Goal: Find specific page/section: Find specific page/section

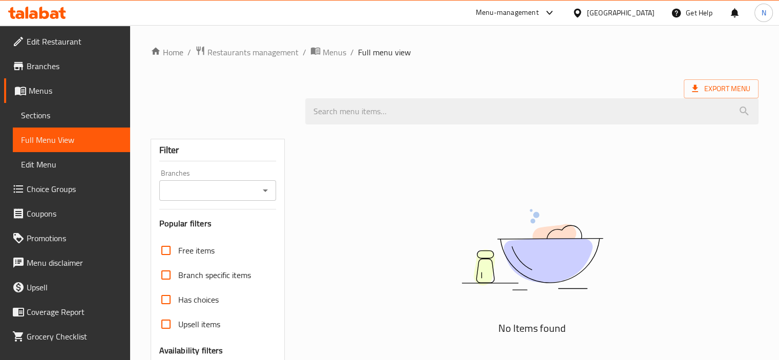
click at [630, 193] on img at bounding box center [532, 250] width 256 height 136
click at [182, 54] on link "Home" at bounding box center [167, 52] width 33 height 12
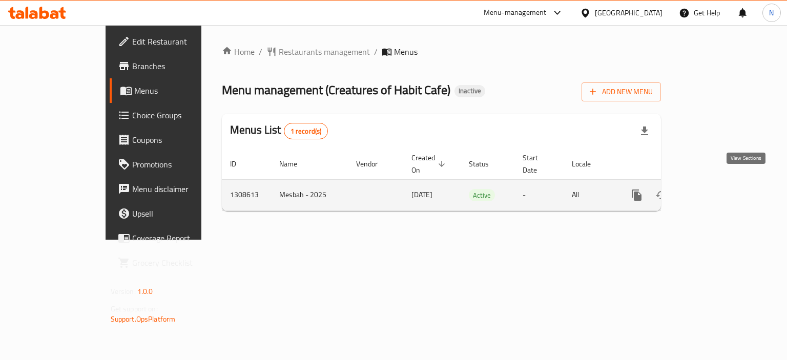
click at [723, 183] on link "enhanced table" at bounding box center [710, 195] width 25 height 25
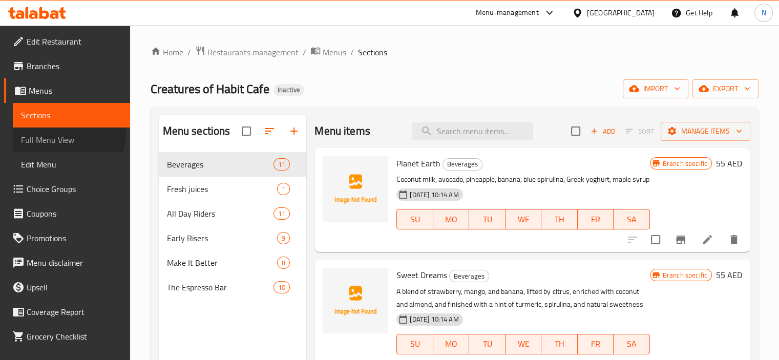
click at [57, 134] on span "Full Menu View" at bounding box center [71, 140] width 101 height 12
